Goal: Task Accomplishment & Management: Complete application form

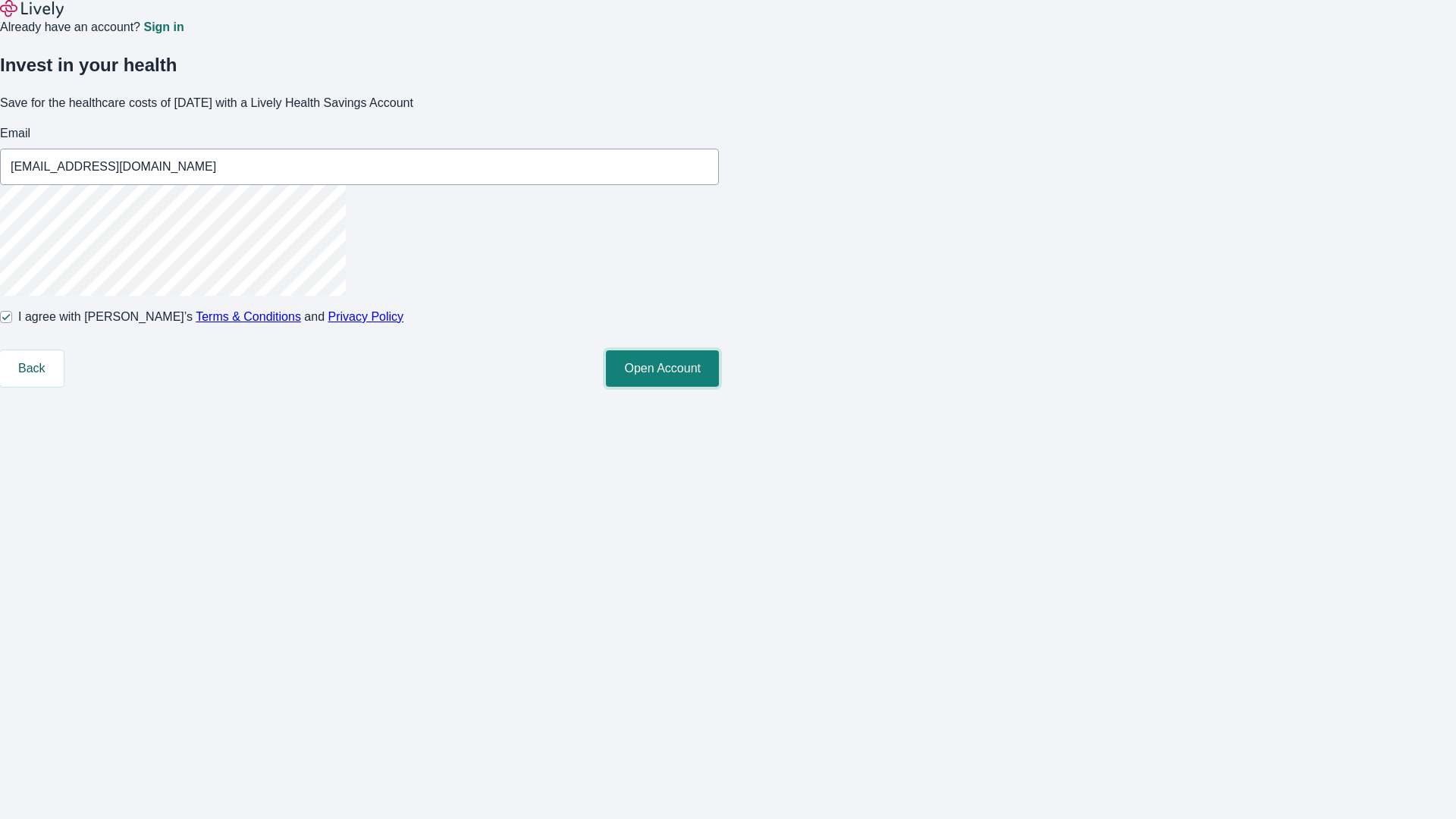
click at [719, 387] on button "Open Account" at bounding box center [662, 368] width 113 height 37
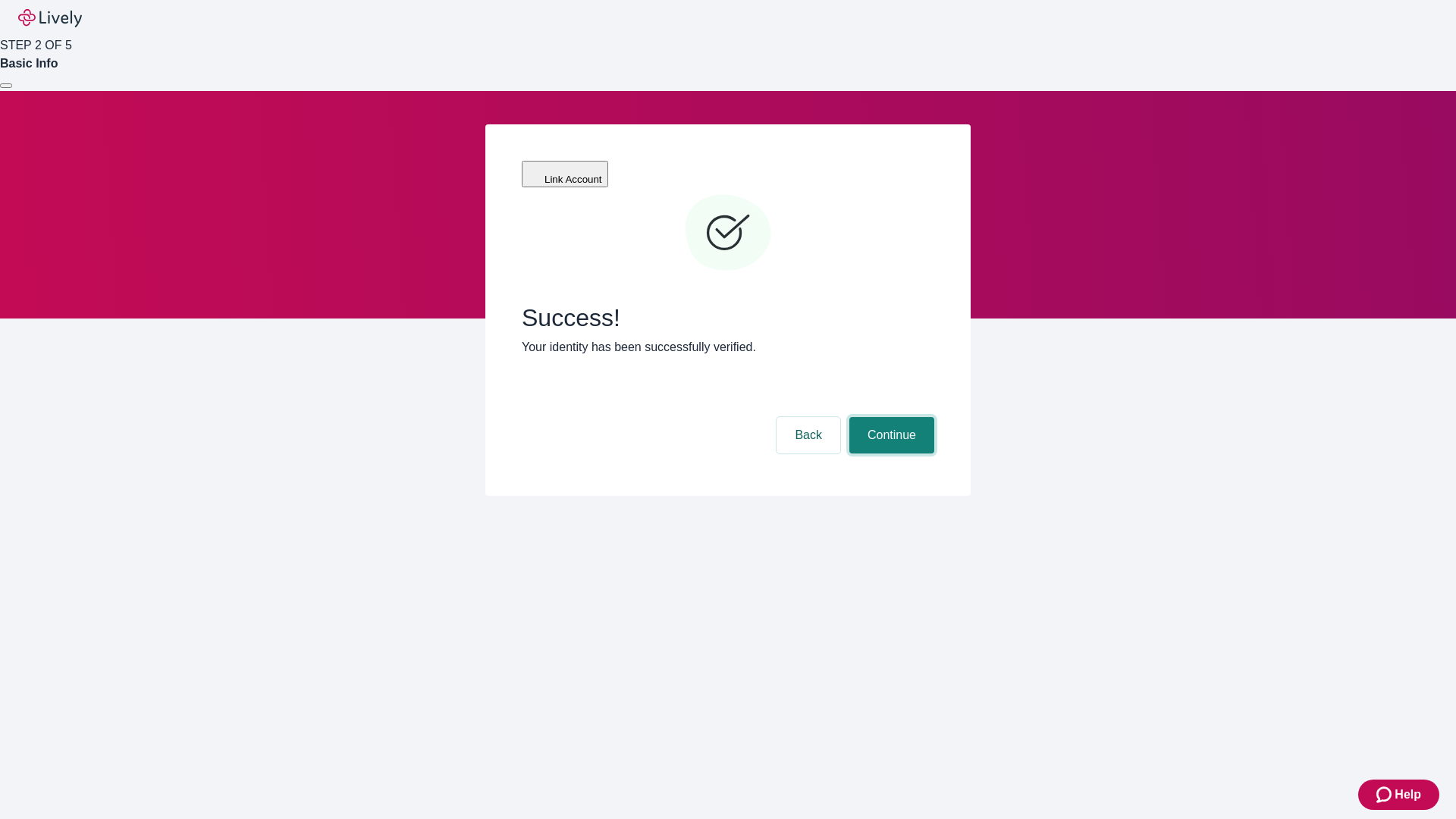
click at [890, 417] on button "Continue" at bounding box center [891, 435] width 85 height 37
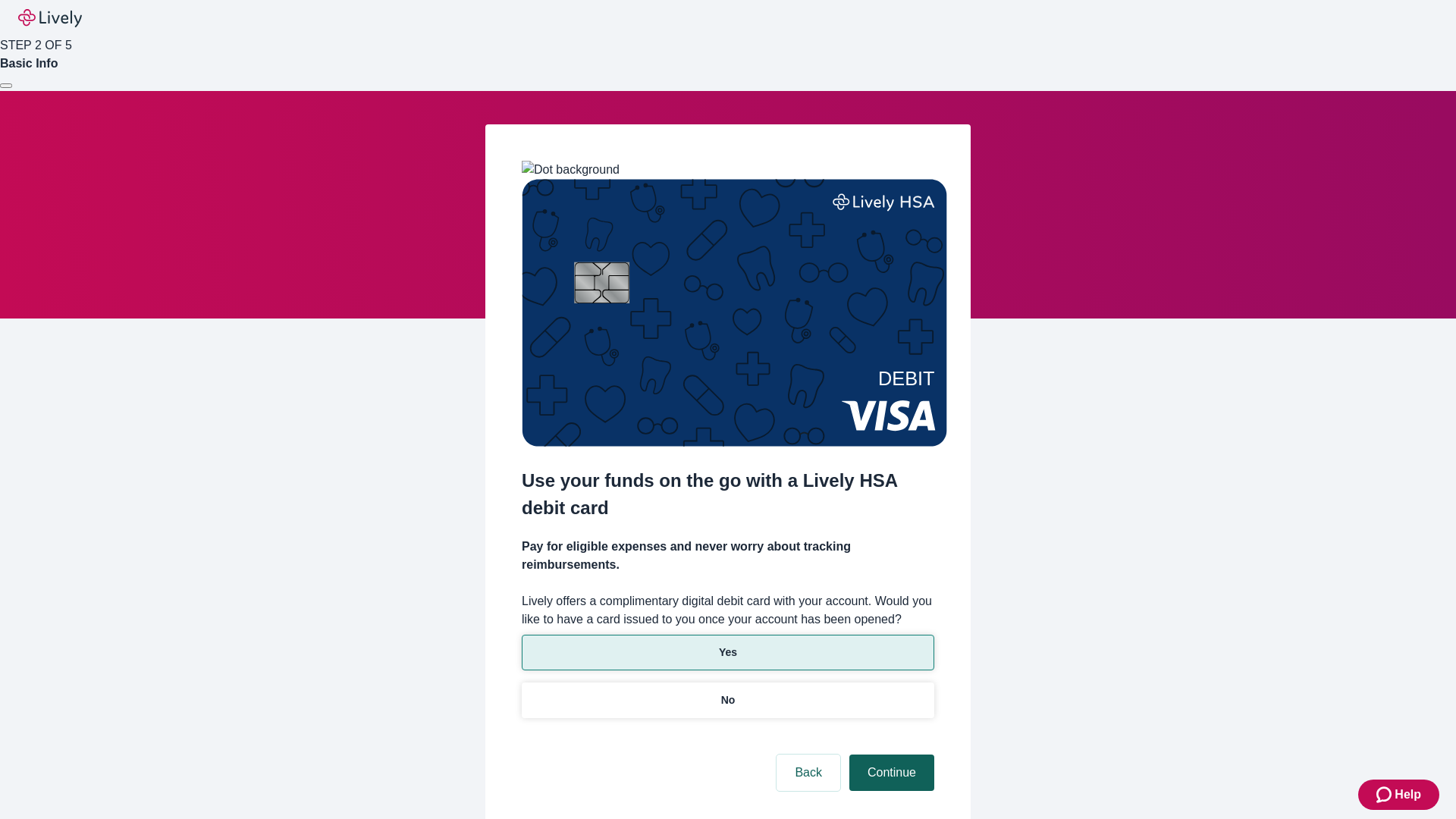
click at [727, 645] on p "Yes" at bounding box center [727, 653] width 18 height 16
click at [890, 755] on button "Continue" at bounding box center [891, 772] width 85 height 37
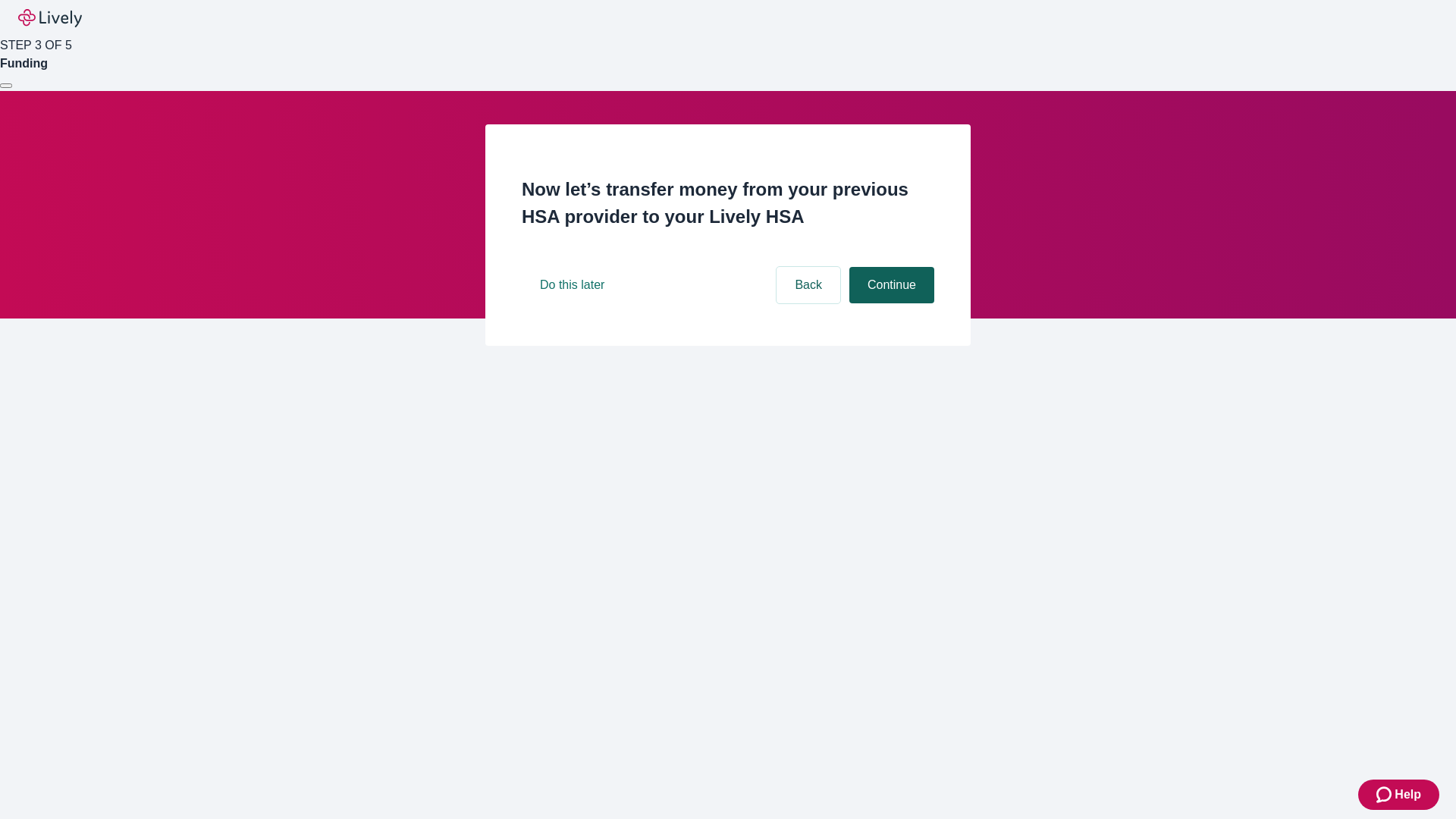
click at [890, 303] on button "Continue" at bounding box center [891, 285] width 85 height 37
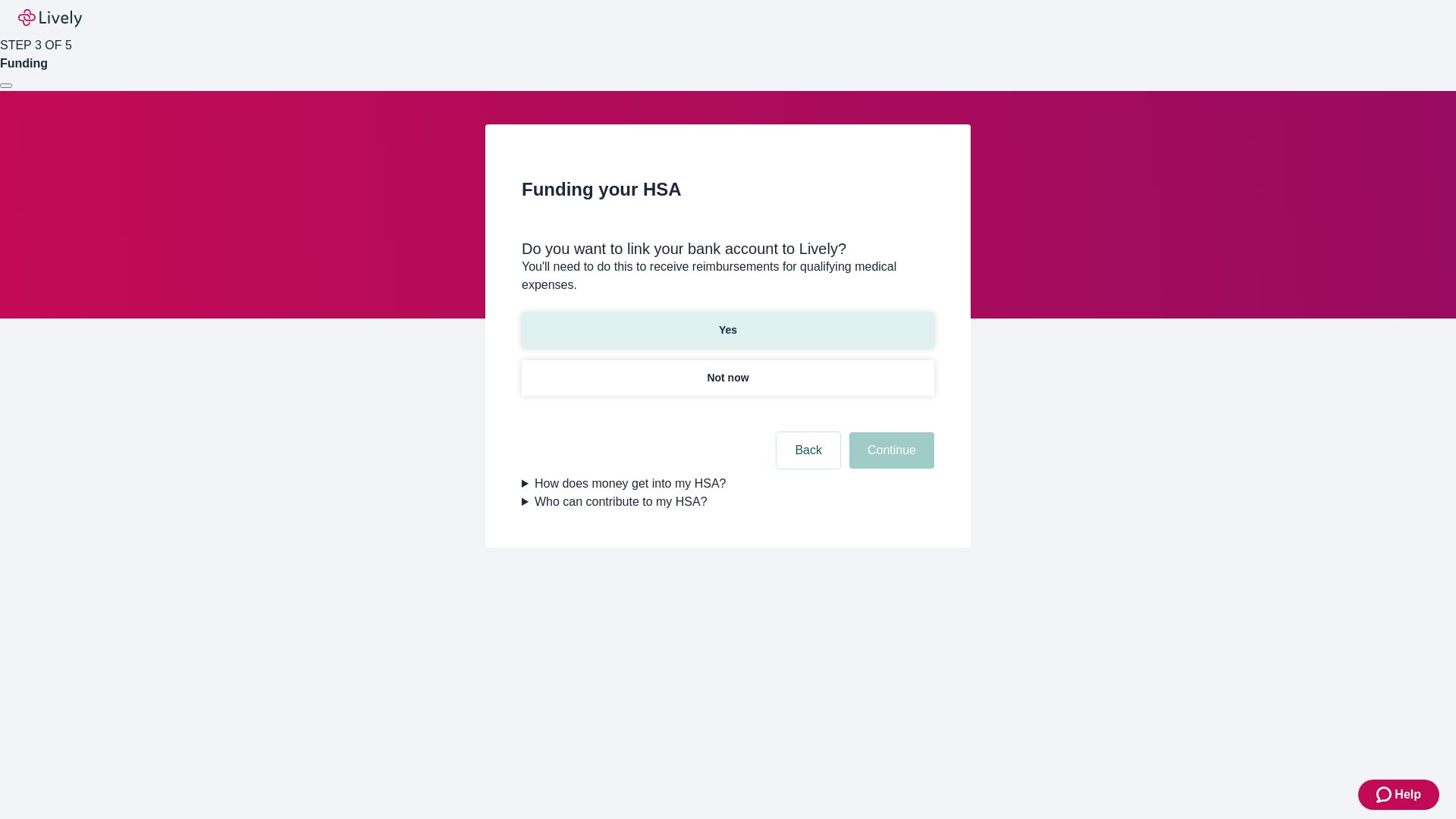
click at [727, 322] on p "Yes" at bounding box center [727, 330] width 18 height 16
click at [890, 432] on button "Continue" at bounding box center [891, 450] width 85 height 37
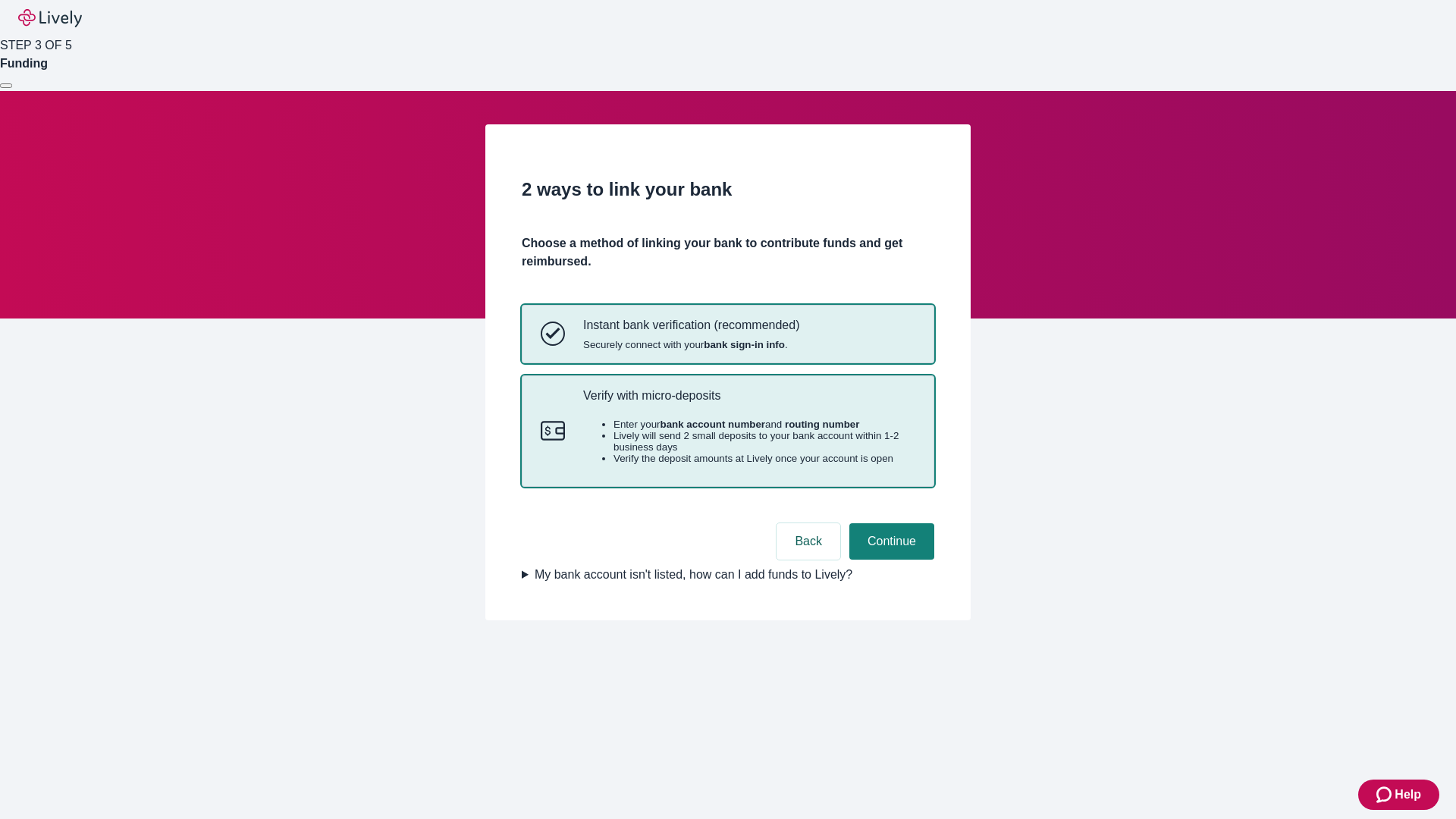
click at [748, 403] on p "Verify with micro-deposits" at bounding box center [749, 396] width 332 height 15
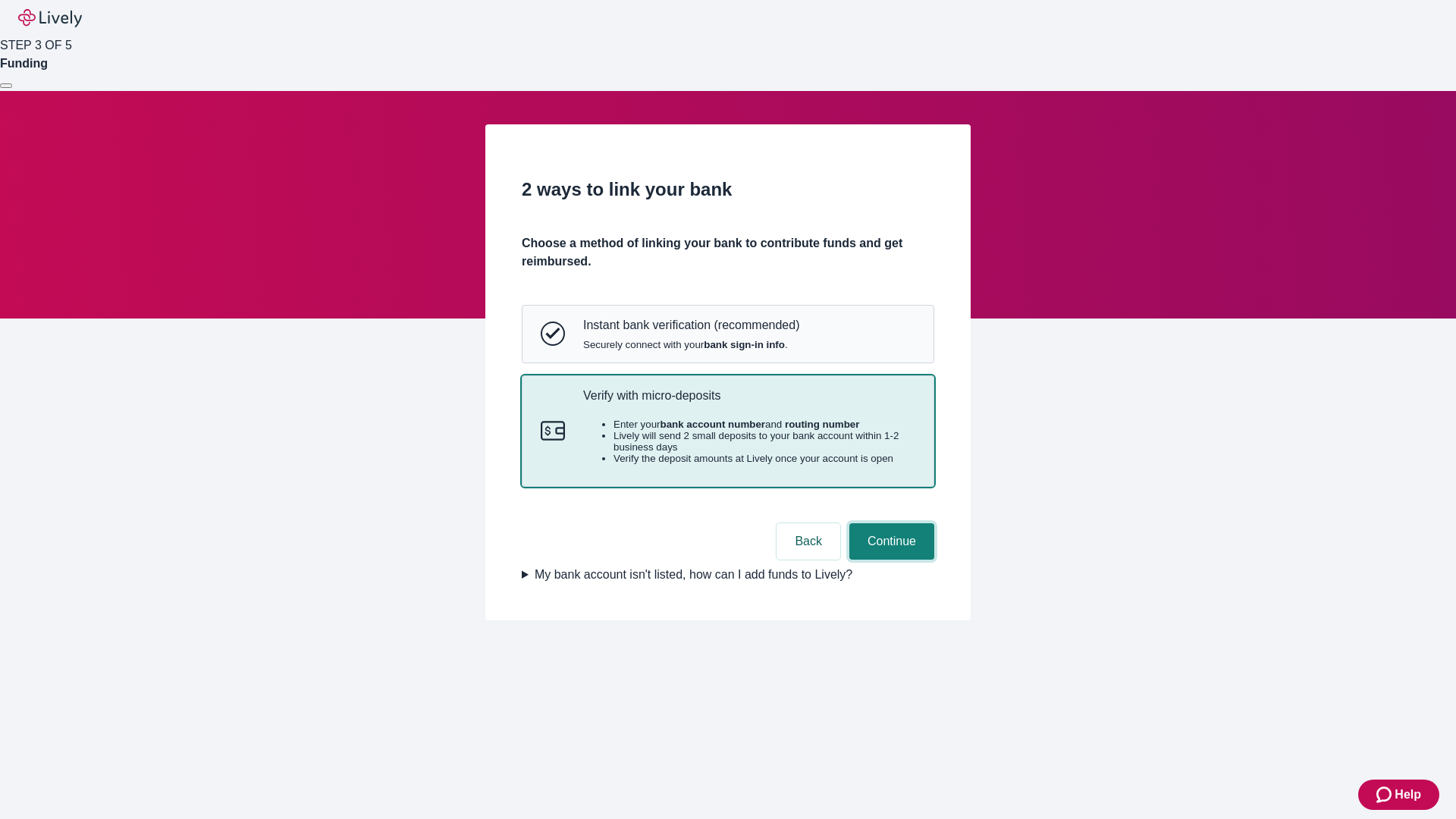
click at [890, 559] on button "Continue" at bounding box center [891, 541] width 85 height 37
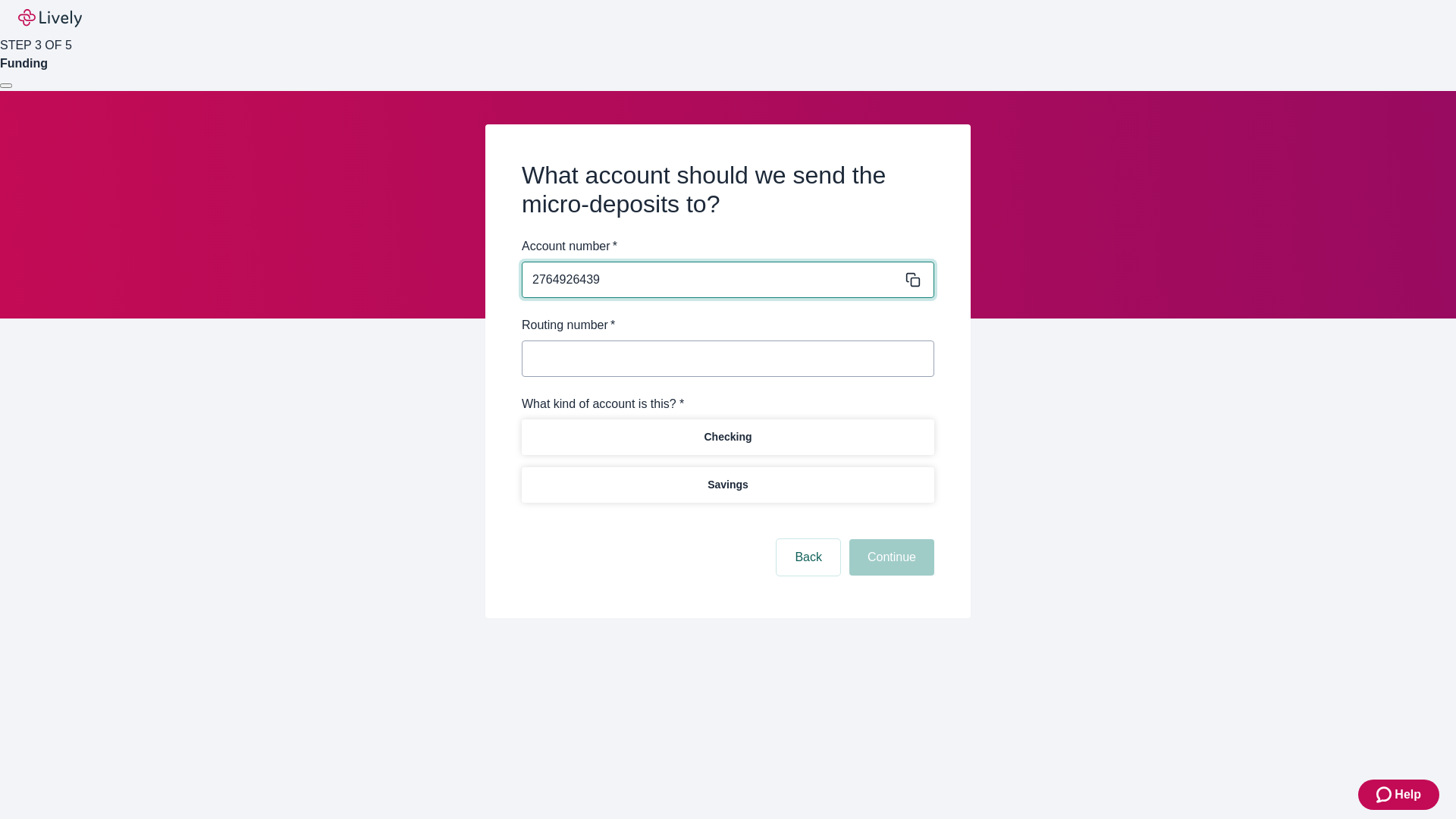
type input "2764926439"
type input "122000661"
